Goal: Information Seeking & Learning: Check status

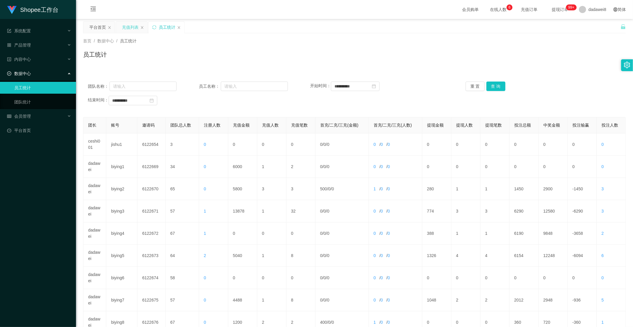
click at [131, 28] on div "充值列表" at bounding box center [130, 27] width 17 height 11
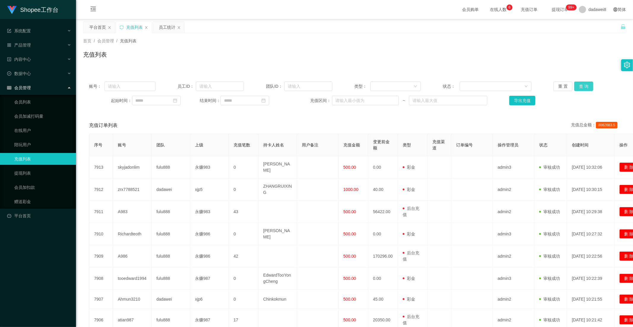
click at [581, 85] on button "查 询" at bounding box center [583, 86] width 19 height 9
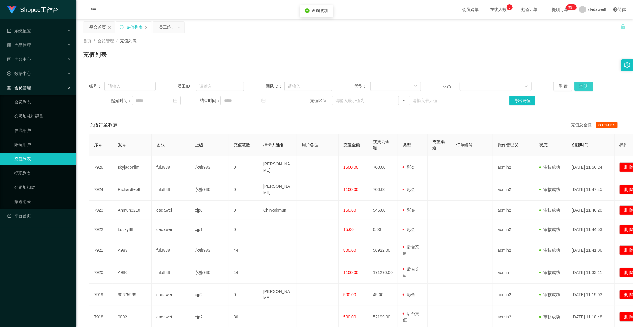
scroll to position [33, 0]
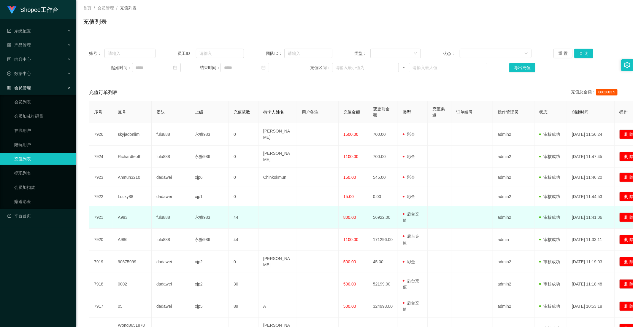
click at [348, 217] on td "800.00" at bounding box center [354, 218] width 30 height 22
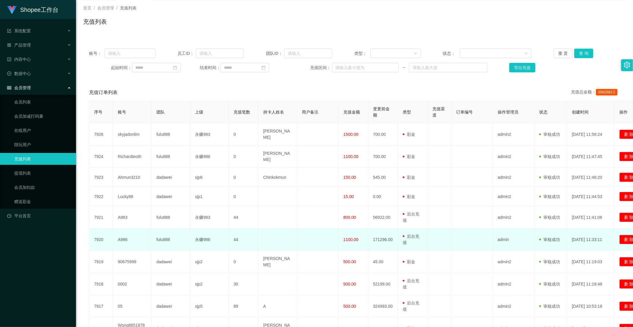
click at [347, 236] on td "1100.00" at bounding box center [354, 240] width 30 height 22
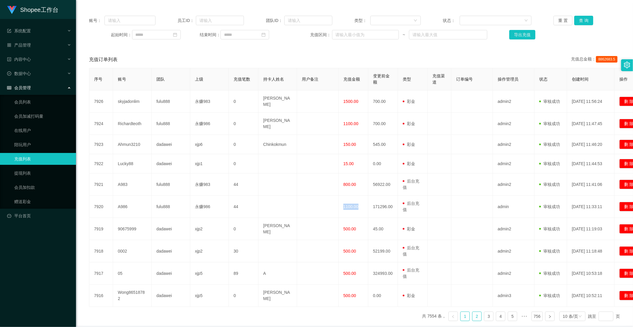
drag, startPoint x: 471, startPoint y: 308, endPoint x: 443, endPoint y: 295, distance: 30.0
click at [472, 312] on link "2" at bounding box center [476, 316] width 9 height 9
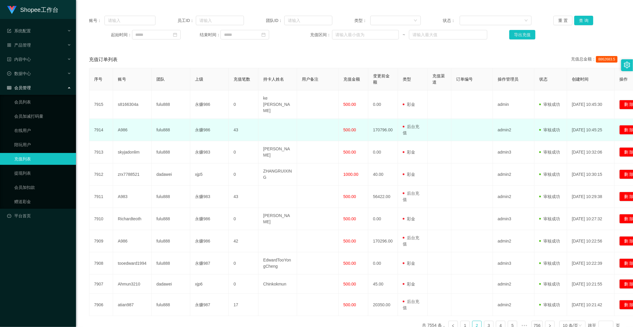
click at [345, 128] on span "500.00" at bounding box center [349, 130] width 13 height 5
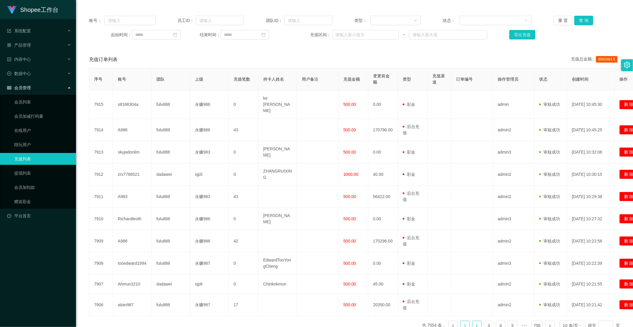
click at [465, 321] on link "1" at bounding box center [464, 325] width 9 height 9
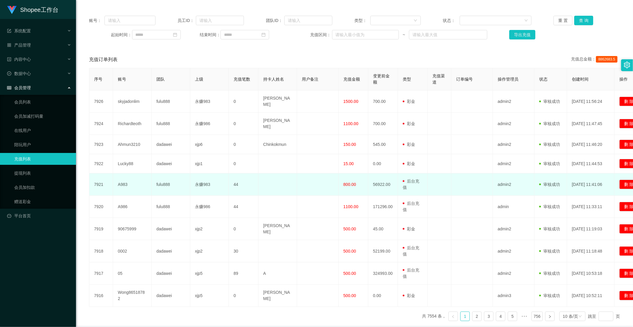
click at [346, 182] on span "800.00" at bounding box center [349, 184] width 13 height 5
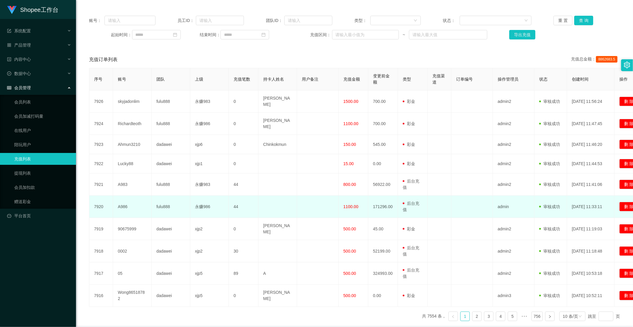
click at [345, 204] on span "1100.00" at bounding box center [350, 206] width 15 height 5
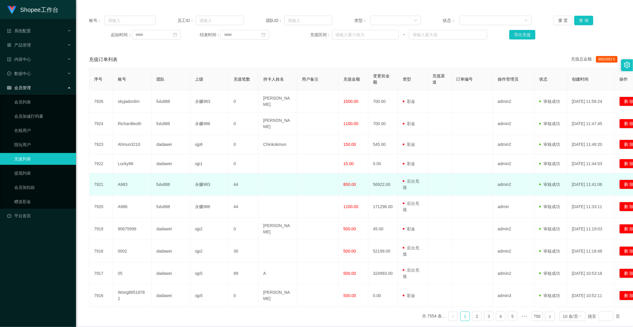
click at [345, 174] on td "800.00" at bounding box center [354, 185] width 30 height 22
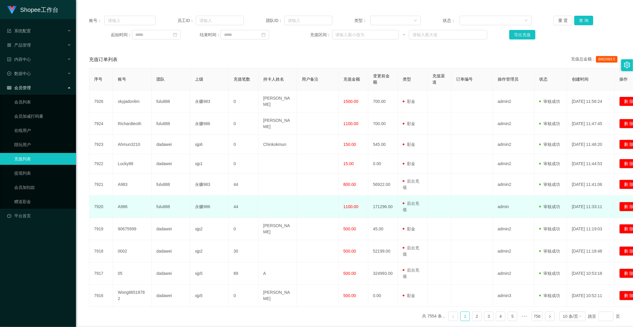
click at [348, 204] on span "1100.00" at bounding box center [350, 206] width 15 height 5
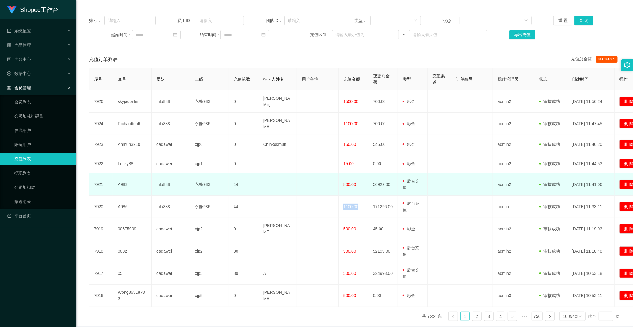
click at [350, 186] on td "800.00" at bounding box center [354, 185] width 30 height 22
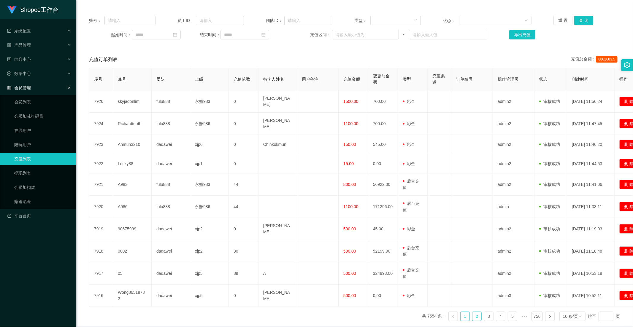
click at [473, 312] on link "2" at bounding box center [476, 316] width 9 height 9
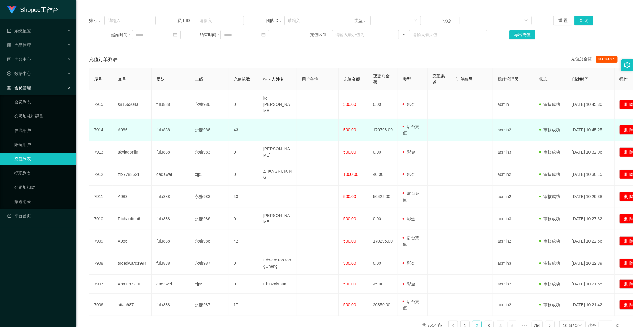
click at [348, 128] on span "500.00" at bounding box center [349, 130] width 13 height 5
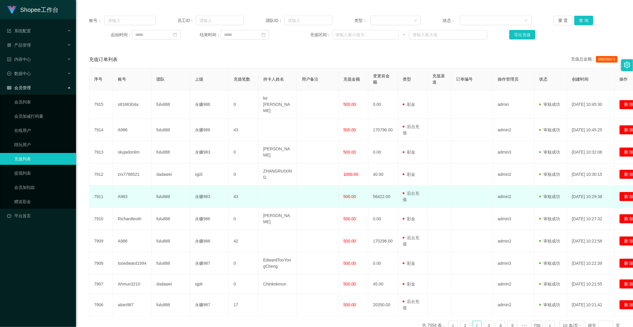
click at [345, 190] on td "500.00" at bounding box center [354, 197] width 30 height 22
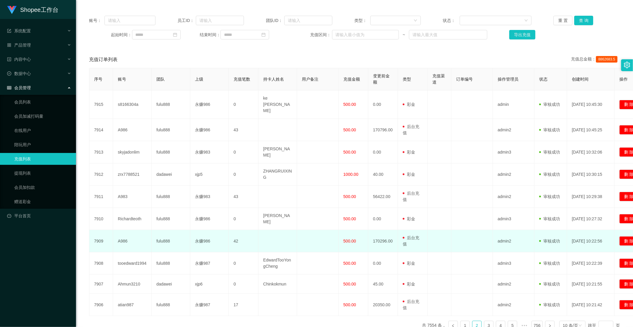
click at [351, 239] on span "500.00" at bounding box center [349, 241] width 13 height 5
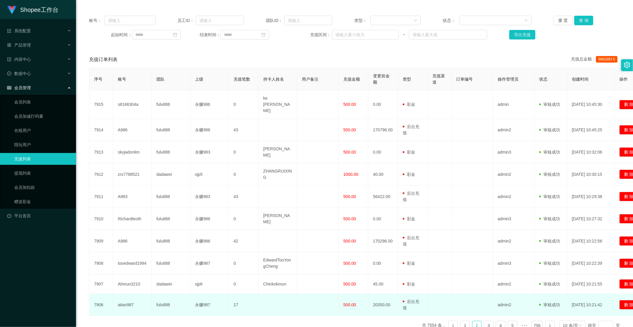
click at [346, 303] on span "500.00" at bounding box center [349, 305] width 13 height 5
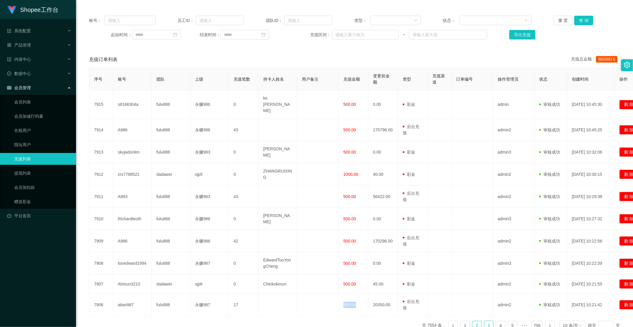
click at [484, 321] on link "3" at bounding box center [488, 325] width 9 height 9
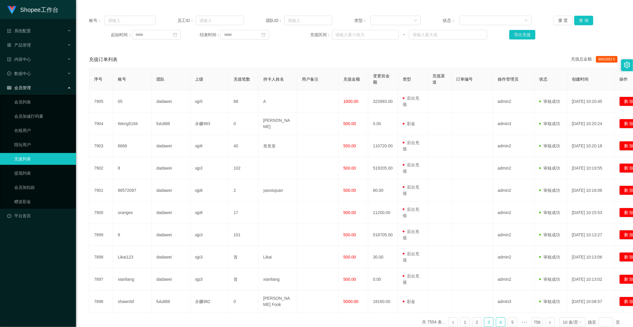
click at [497, 318] on link "4" at bounding box center [500, 322] width 9 height 9
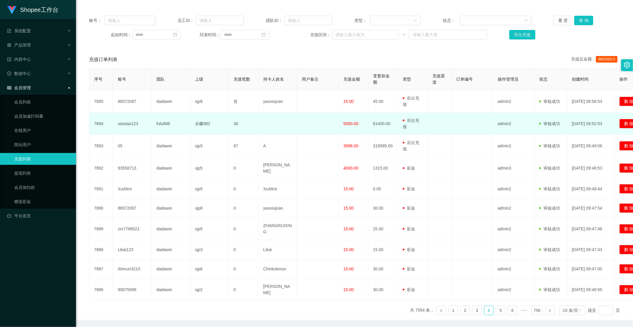
click at [348, 126] on span "5000.00" at bounding box center [350, 123] width 15 height 5
click at [348, 126] on td "5000.00" at bounding box center [354, 124] width 30 height 22
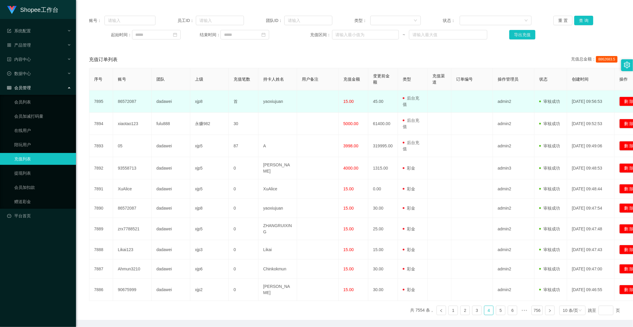
click at [181, 94] on td "dadawei" at bounding box center [171, 101] width 39 height 22
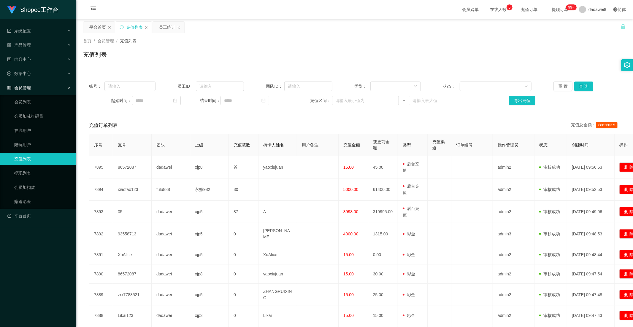
click at [159, 24] on div "员工统计" at bounding box center [167, 27] width 17 height 11
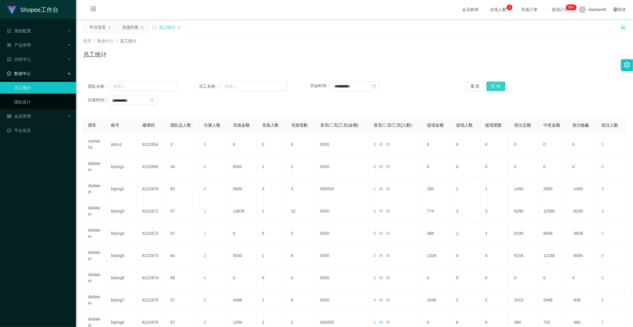
click at [496, 89] on button "查 询" at bounding box center [495, 86] width 19 height 9
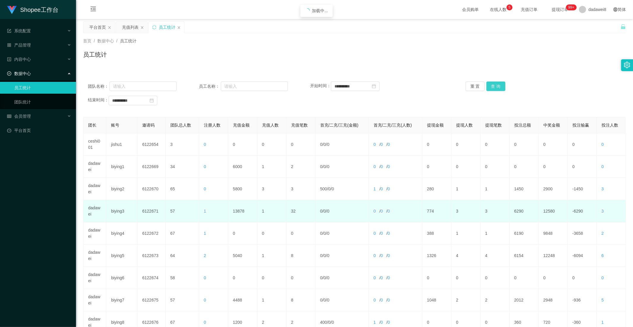
scroll to position [83, 0]
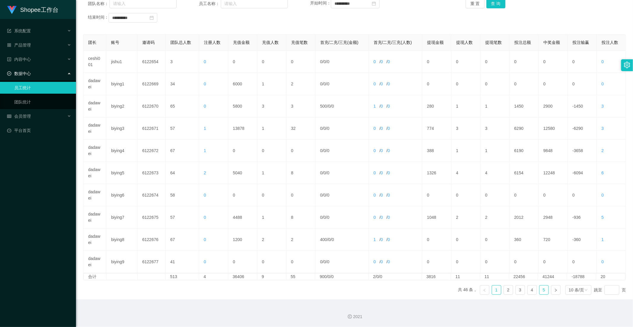
click at [539, 289] on link "5" at bounding box center [543, 290] width 9 height 9
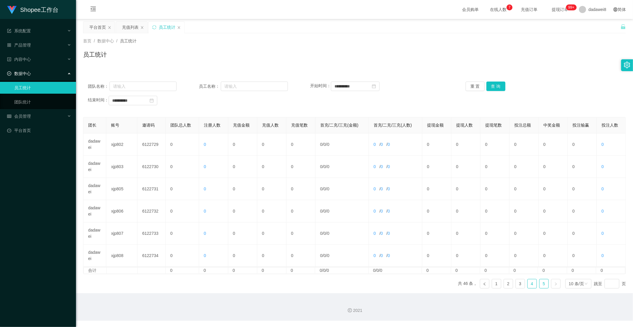
click at [529, 285] on link "4" at bounding box center [532, 283] width 9 height 9
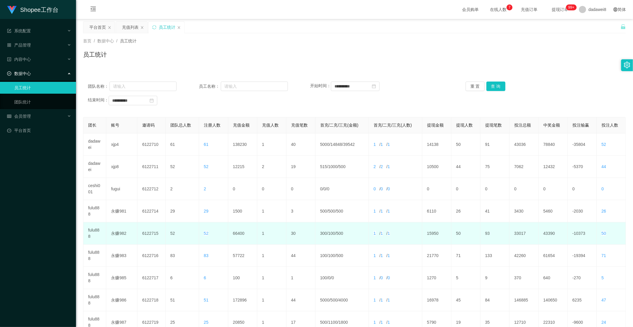
scroll to position [83, 0]
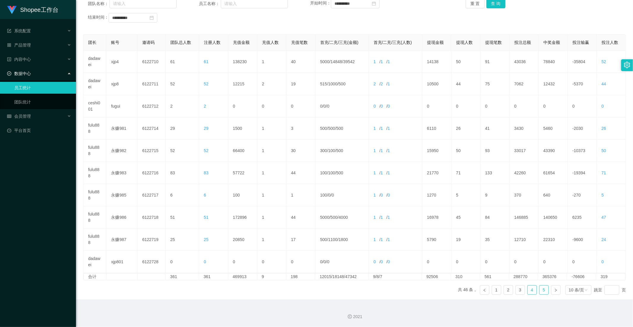
click at [539, 288] on link "5" at bounding box center [543, 290] width 9 height 9
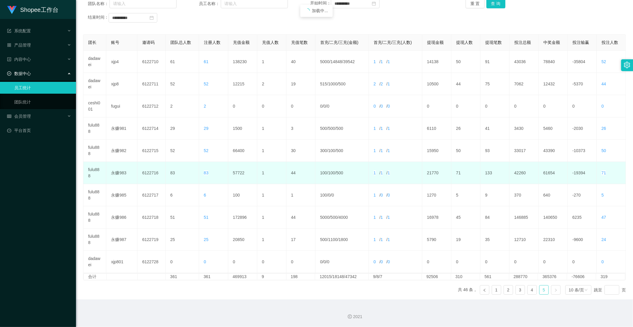
scroll to position [0, 0]
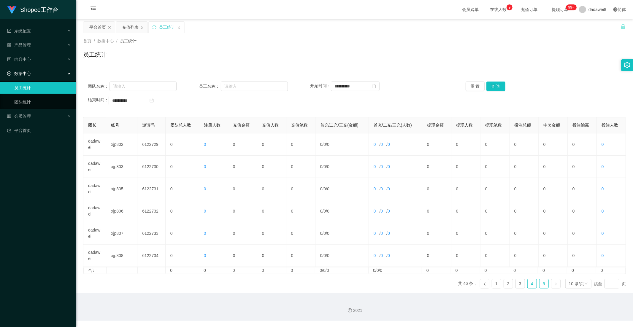
click at [528, 283] on link "4" at bounding box center [532, 283] width 9 height 9
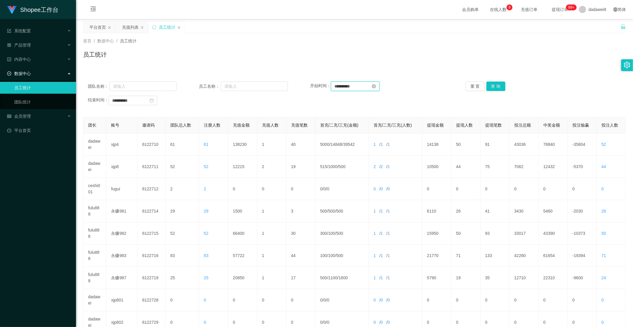
click at [365, 84] on input "**********" at bounding box center [355, 86] width 49 height 9
click at [394, 152] on div "30" at bounding box center [392, 154] width 7 height 7
type input "**********"
click at [173, 166] on div "30" at bounding box center [171, 168] width 7 height 7
click at [491, 90] on button "查 询" at bounding box center [495, 86] width 19 height 9
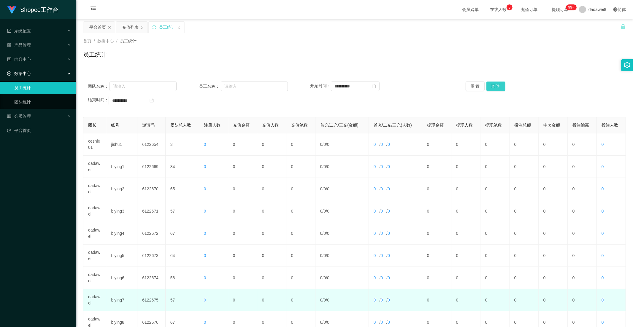
scroll to position [83, 0]
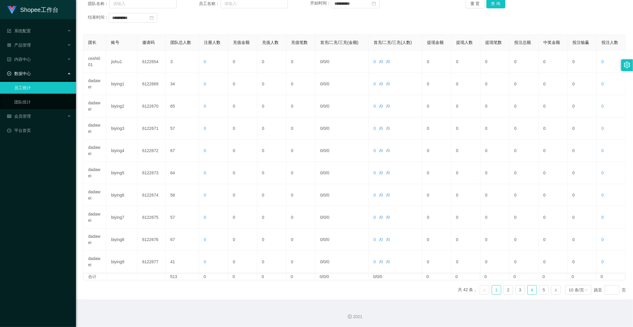
click at [528, 288] on link "4" at bounding box center [532, 290] width 9 height 9
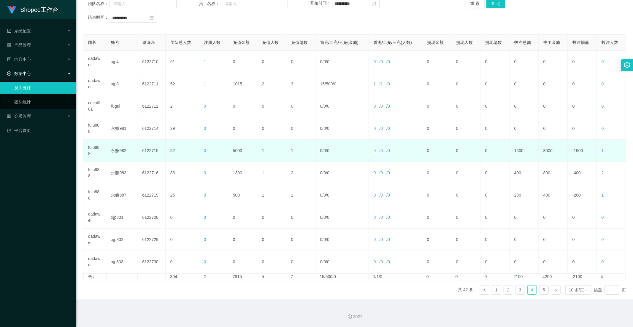
click at [237, 143] on td "5000" at bounding box center [242, 151] width 29 height 22
click at [235, 157] on td "5000" at bounding box center [242, 151] width 29 height 22
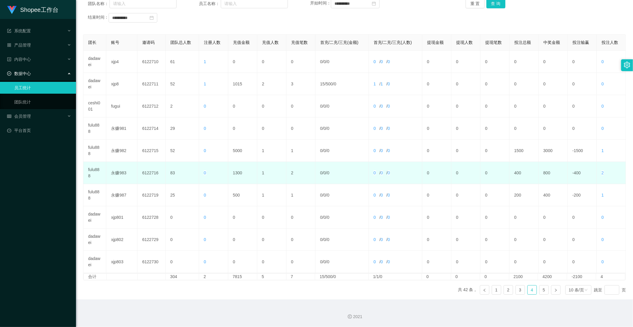
click at [239, 171] on td "1300" at bounding box center [242, 173] width 29 height 22
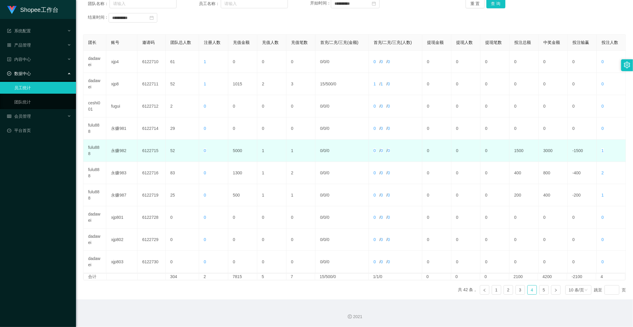
click at [254, 157] on td "5000" at bounding box center [242, 151] width 29 height 22
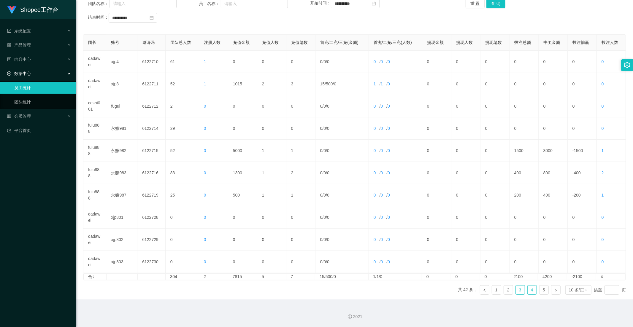
click at [518, 292] on link "3" at bounding box center [520, 290] width 9 height 9
click at [531, 290] on link "4" at bounding box center [532, 290] width 9 height 9
click at [544, 290] on link "5" at bounding box center [543, 290] width 9 height 9
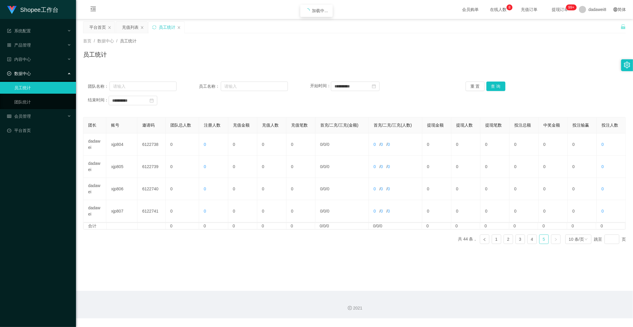
scroll to position [0, 0]
